Goal: Task Accomplishment & Management: Use online tool/utility

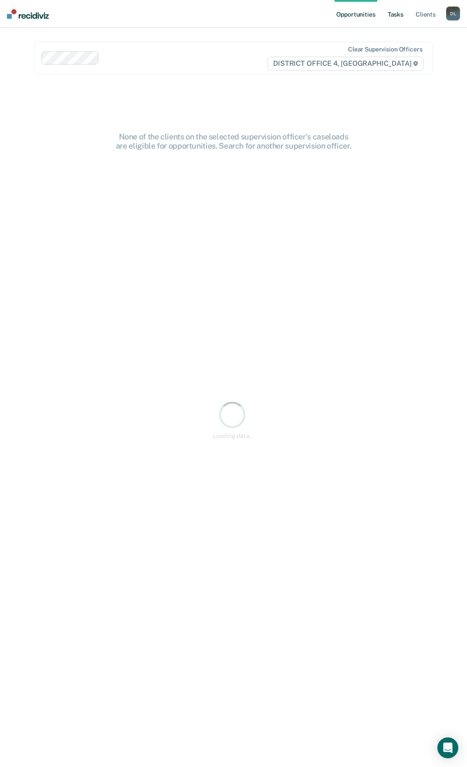
click at [387, 17] on link "Tasks" at bounding box center [395, 14] width 19 height 28
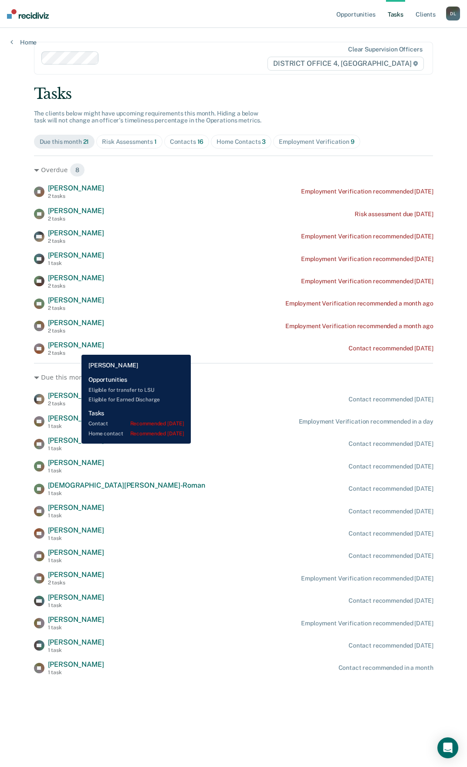
click at [75, 347] on span "[PERSON_NAME]" at bounding box center [76, 345] width 56 height 8
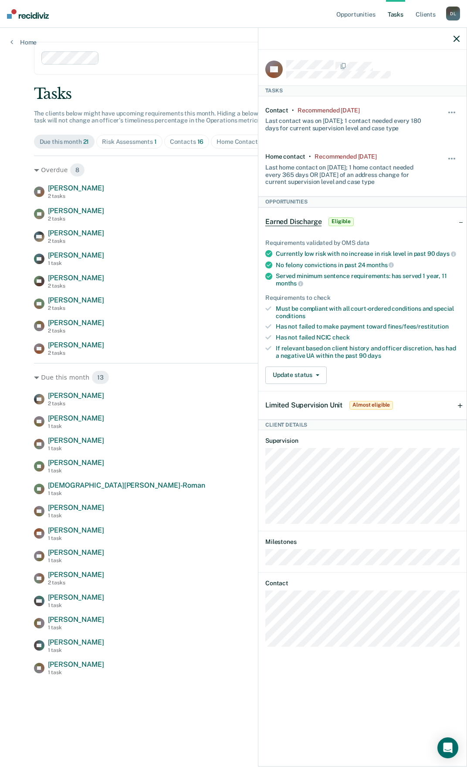
click at [457, 39] on icon "button" at bounding box center [456, 39] width 6 height 6
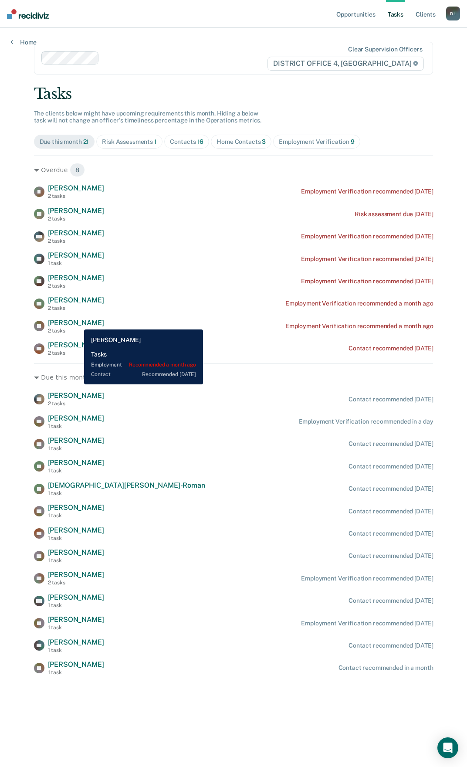
click at [78, 322] on span "[PERSON_NAME]" at bounding box center [76, 322] width 56 height 8
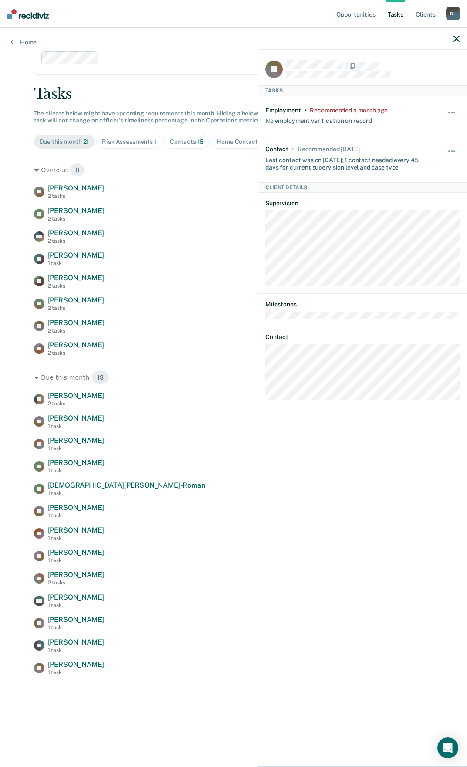
click at [458, 37] on icon "button" at bounding box center [456, 39] width 6 height 6
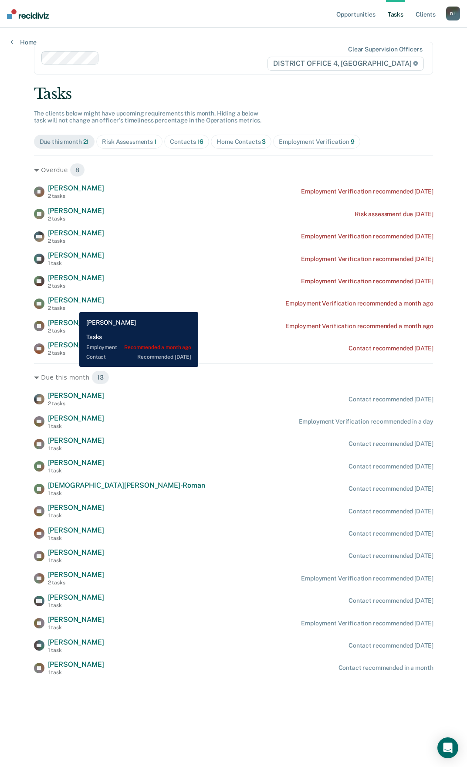
click at [73, 305] on div "[PERSON_NAME] 2 tasks" at bounding box center [76, 303] width 56 height 15
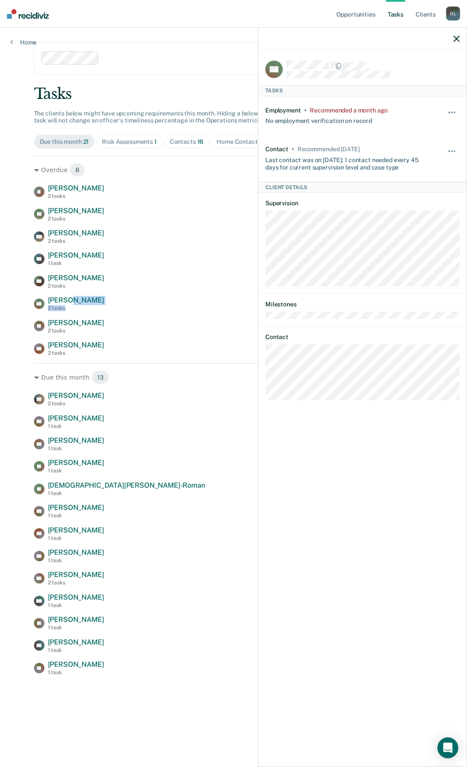
click at [458, 39] on icon "button" at bounding box center [456, 39] width 6 height 6
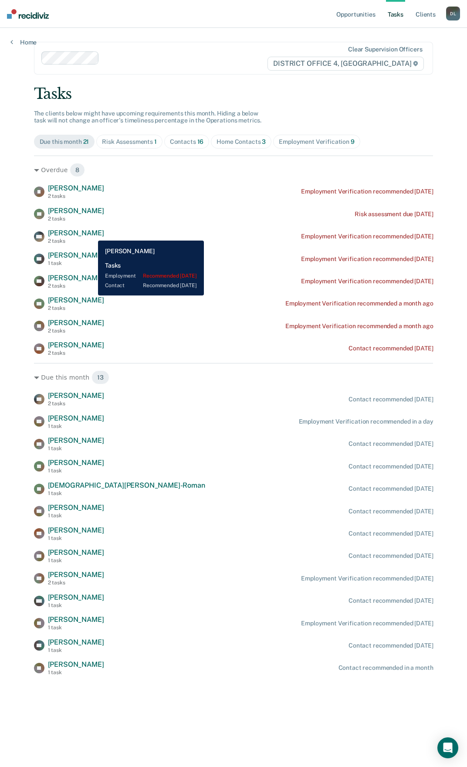
click at [89, 232] on span "[PERSON_NAME]" at bounding box center [76, 233] width 56 height 8
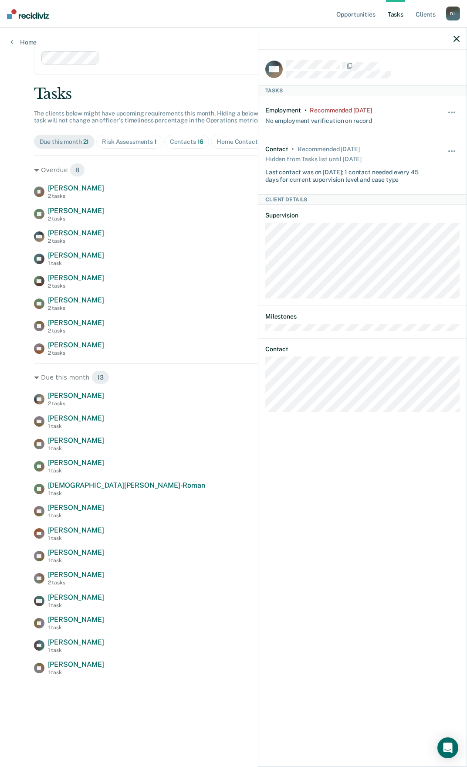
click at [455, 37] on icon "button" at bounding box center [456, 39] width 6 height 6
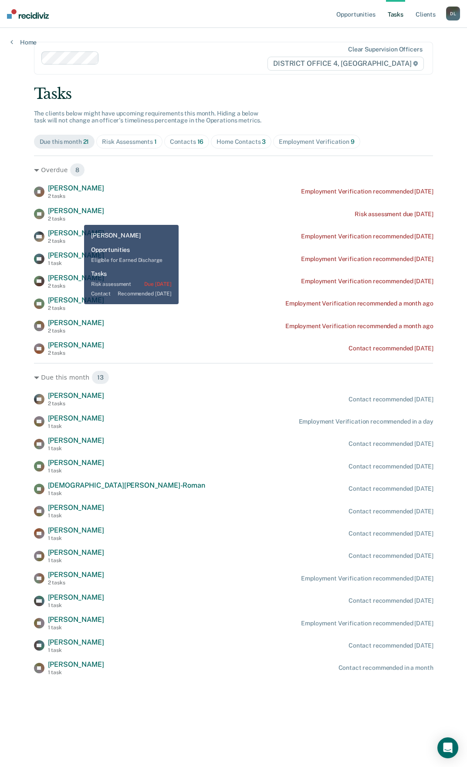
click at [77, 217] on div "2 tasks" at bounding box center [76, 219] width 56 height 6
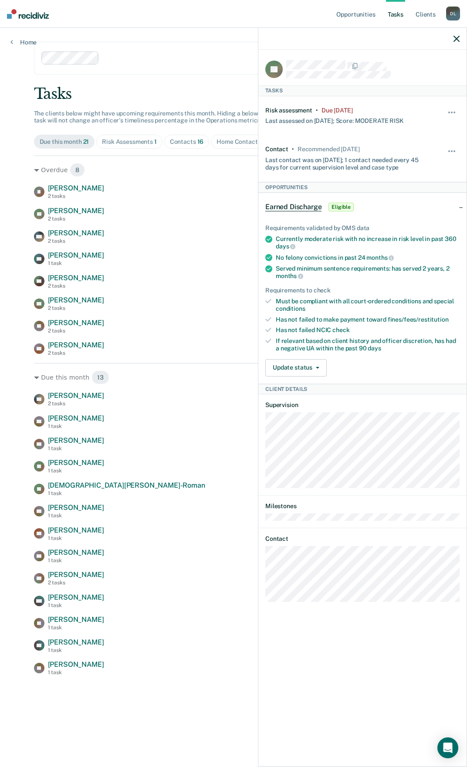
click at [457, 38] on icon "button" at bounding box center [456, 39] width 6 height 6
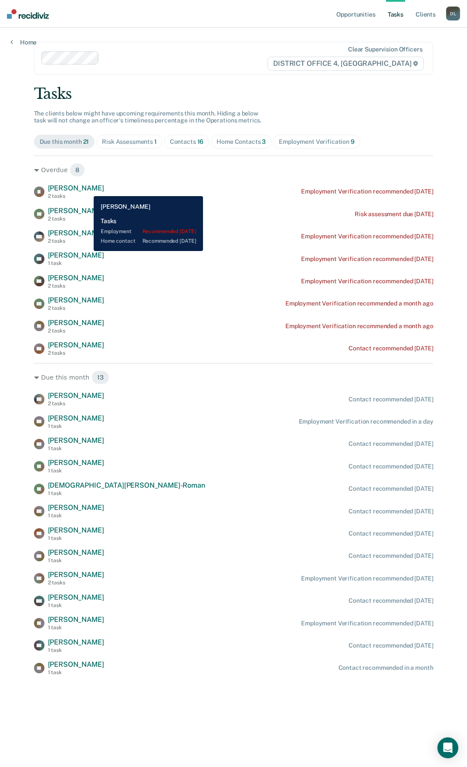
click at [87, 189] on span "[PERSON_NAME]" at bounding box center [76, 188] width 56 height 8
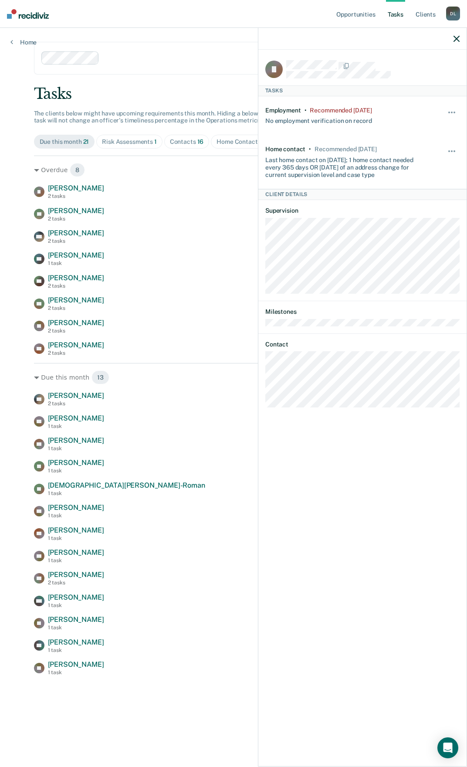
click at [458, 37] on icon "button" at bounding box center [456, 39] width 6 height 6
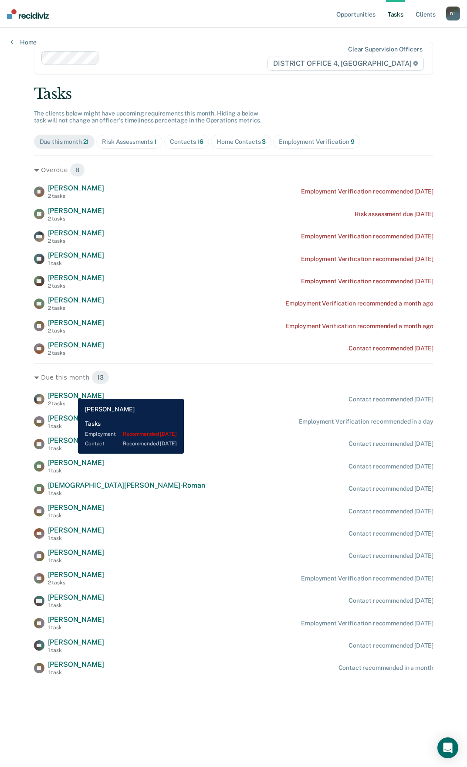
click at [71, 394] on span "[PERSON_NAME]" at bounding box center [76, 395] width 56 height 8
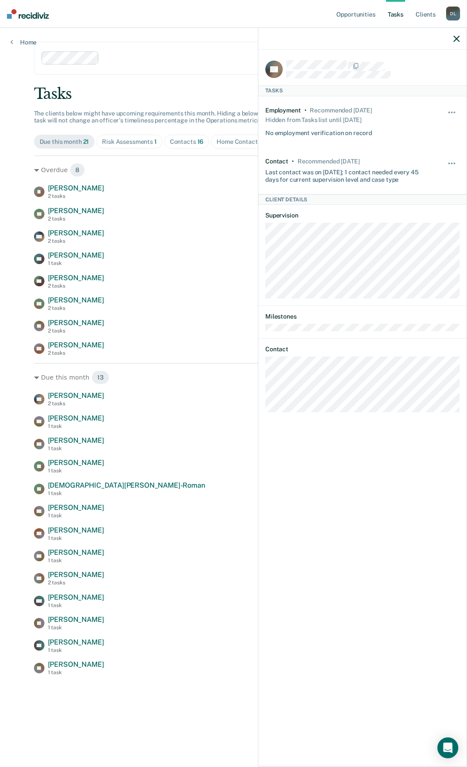
click at [455, 38] on icon "button" at bounding box center [456, 39] width 6 height 6
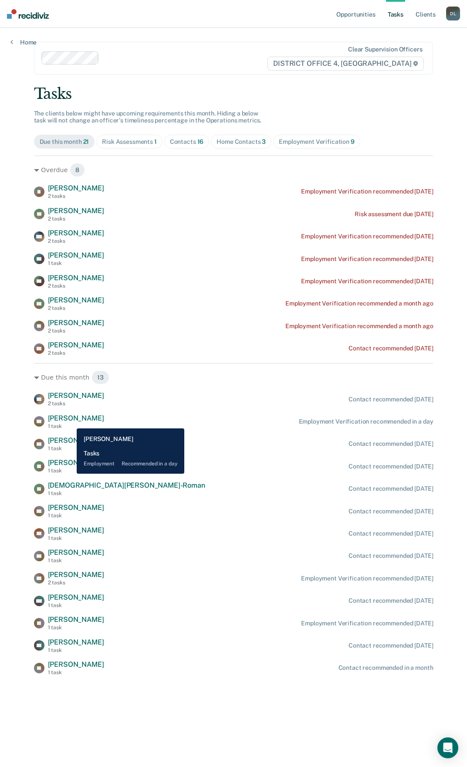
click at [70, 421] on span "[PERSON_NAME]" at bounding box center [76, 418] width 56 height 8
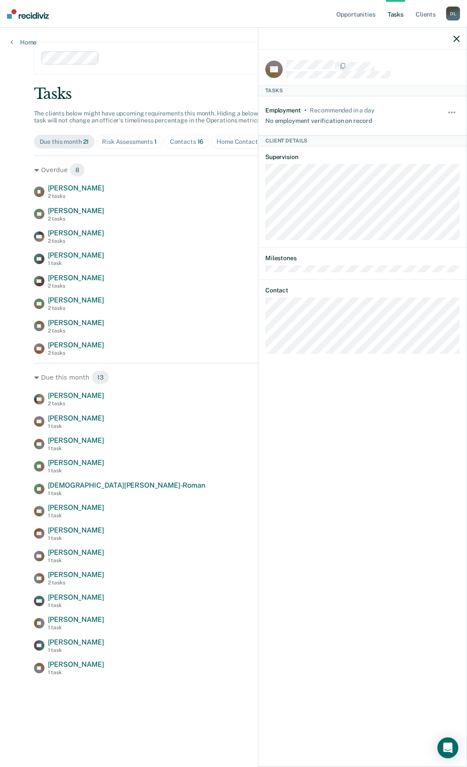
click at [460, 37] on div at bounding box center [362, 39] width 208 height 22
click at [452, 37] on div at bounding box center [362, 39] width 208 height 22
click at [456, 37] on icon "button" at bounding box center [456, 39] width 6 height 6
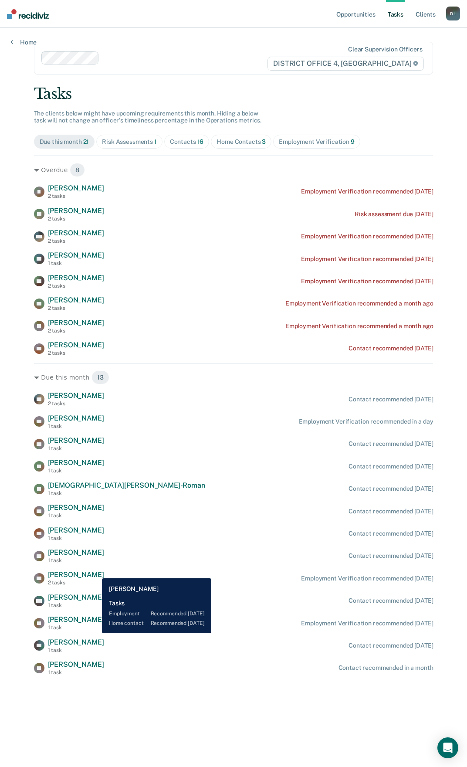
click at [95, 572] on span "[PERSON_NAME]" at bounding box center [76, 574] width 56 height 8
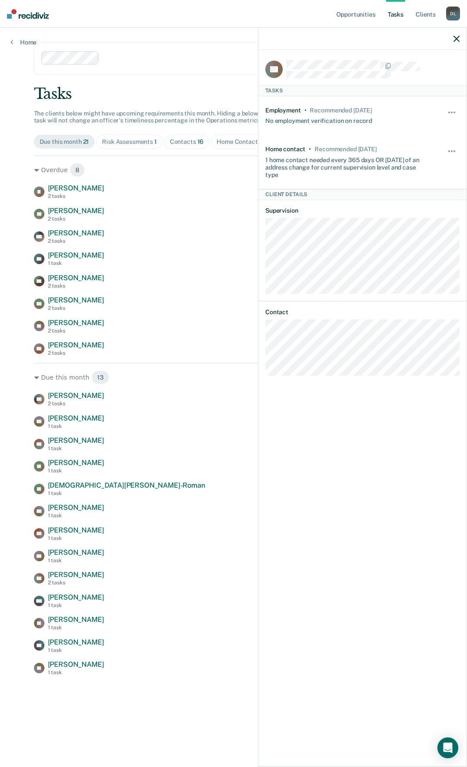
click at [456, 37] on icon "button" at bounding box center [456, 39] width 6 height 6
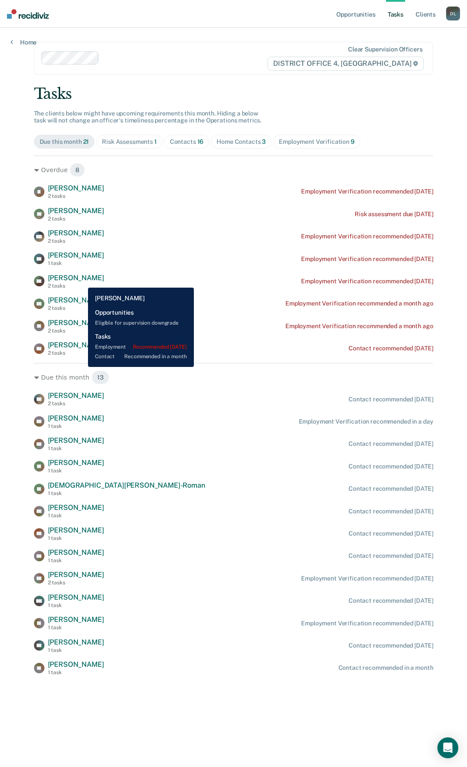
click at [81, 281] on span "[PERSON_NAME]" at bounding box center [76, 278] width 56 height 8
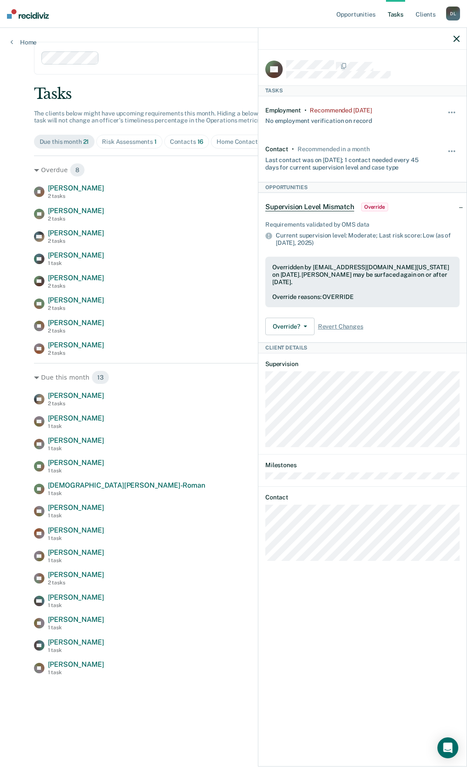
click at [459, 40] on icon "button" at bounding box center [456, 39] width 6 height 6
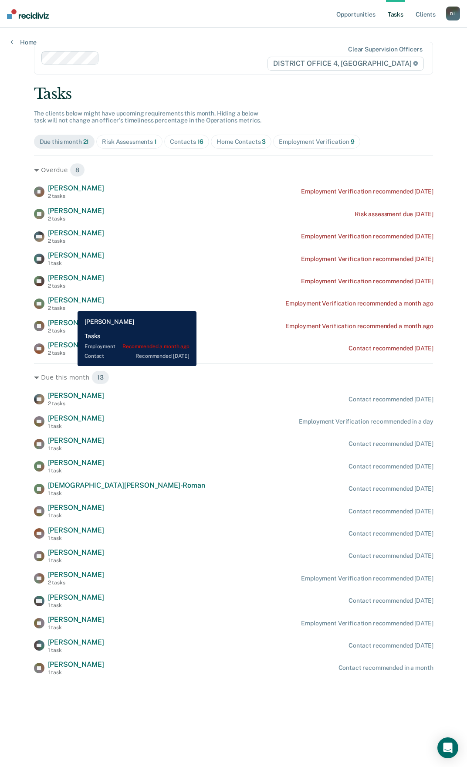
click at [71, 304] on div "[PERSON_NAME] 2 tasks" at bounding box center [76, 303] width 56 height 15
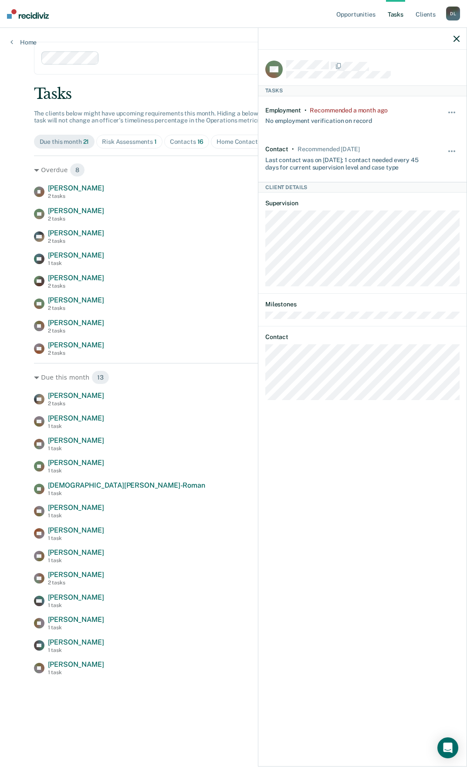
click at [458, 39] on icon "button" at bounding box center [456, 39] width 6 height 6
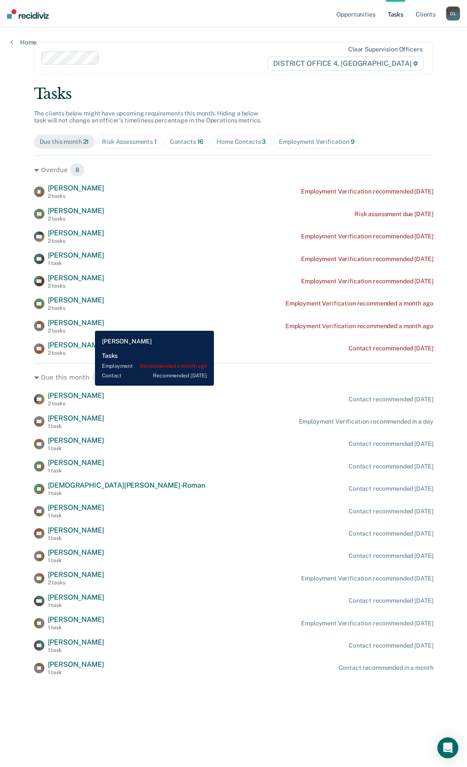
click at [88, 324] on span "[PERSON_NAME]" at bounding box center [76, 322] width 56 height 8
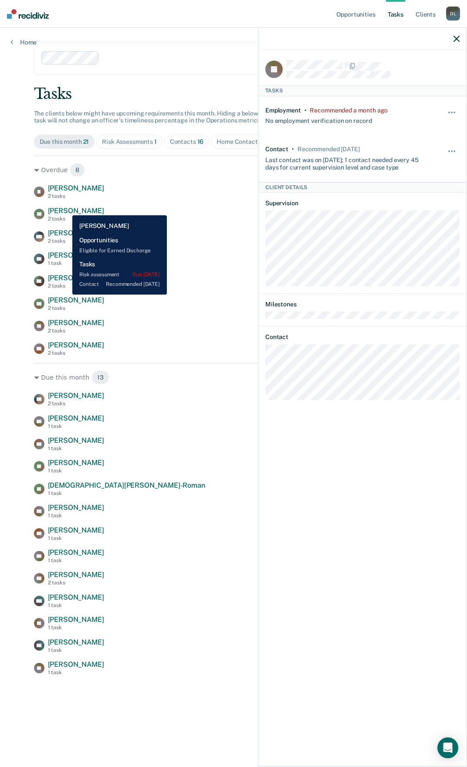
click at [66, 209] on span "[PERSON_NAME]" at bounding box center [76, 210] width 56 height 8
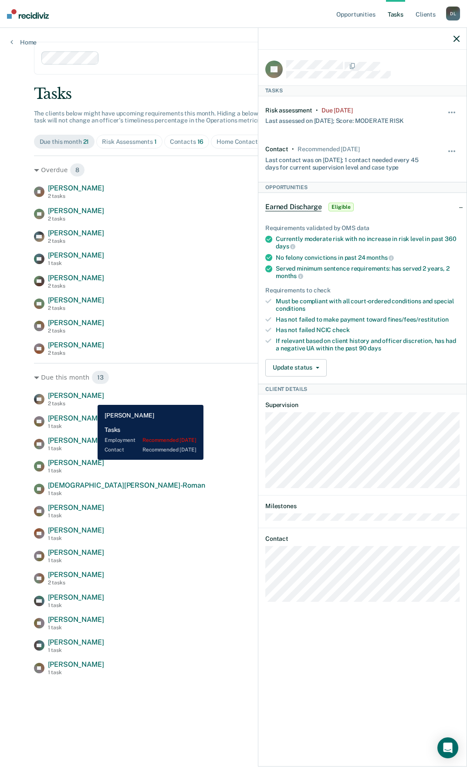
click at [89, 399] on span "[PERSON_NAME]" at bounding box center [76, 395] width 56 height 8
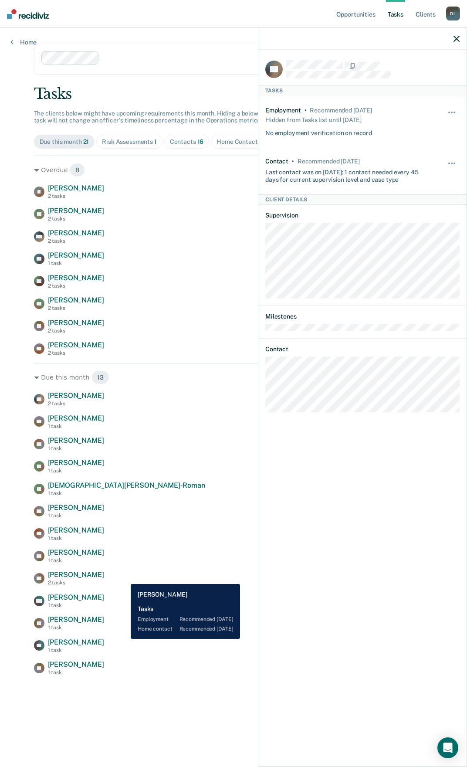
click at [104, 575] on span "[PERSON_NAME]" at bounding box center [76, 574] width 56 height 8
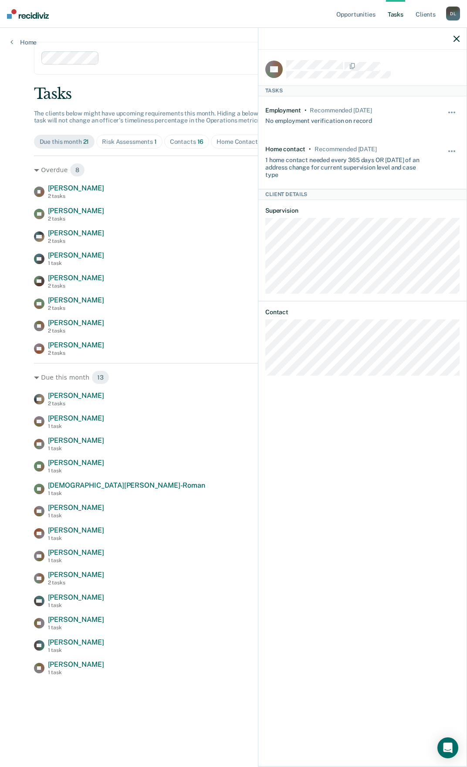
click at [456, 41] on icon "button" at bounding box center [456, 39] width 6 height 6
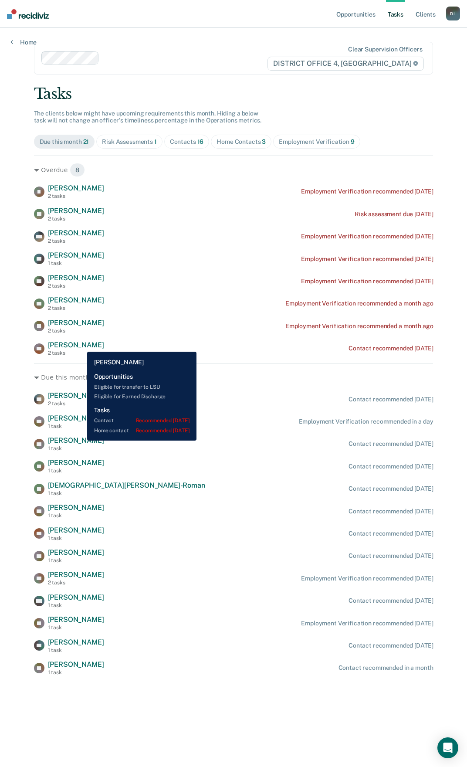
click at [81, 345] on span "[PERSON_NAME]" at bounding box center [76, 345] width 56 height 8
